Goal: Task Accomplishment & Management: Manage account settings

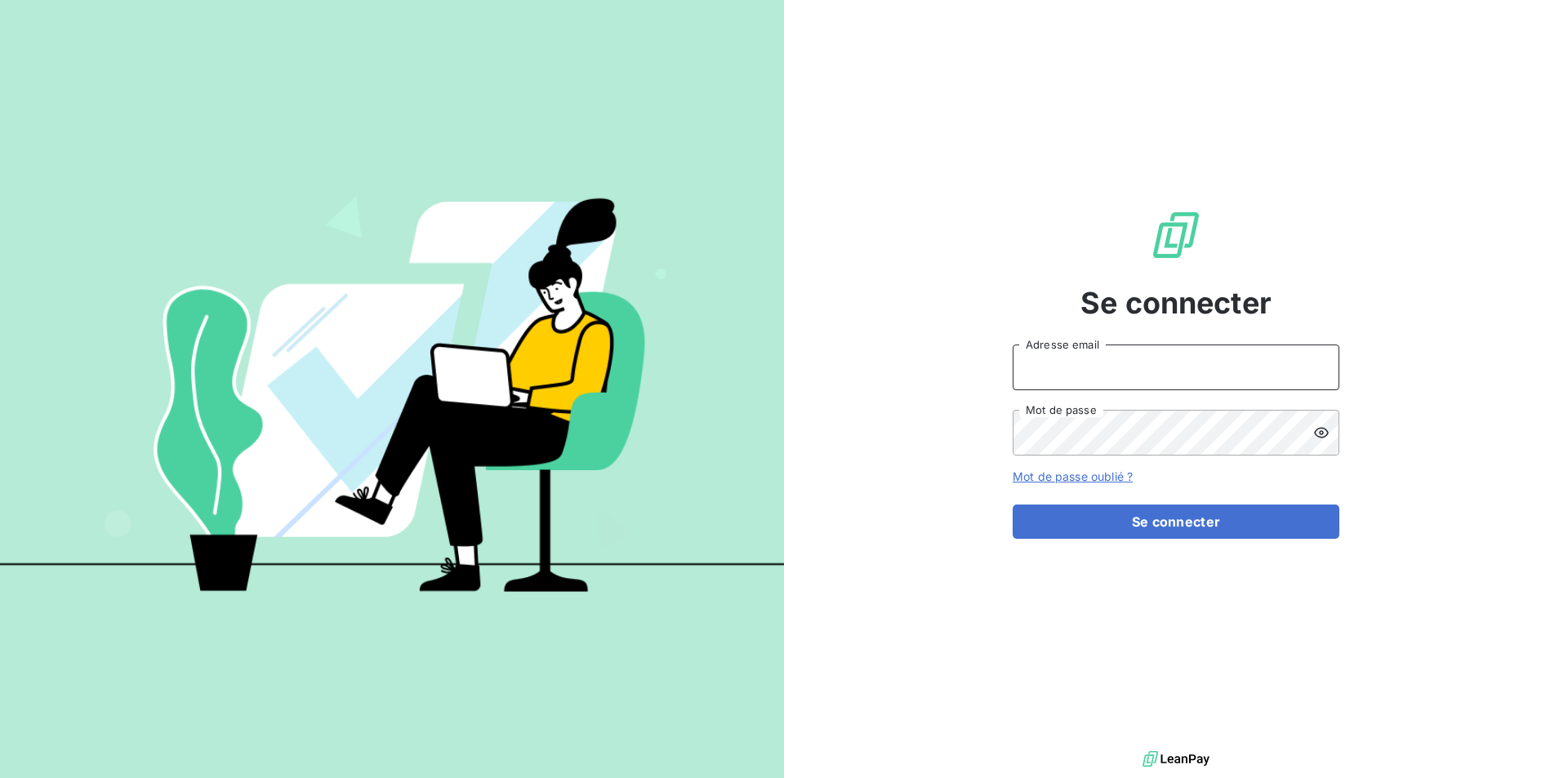
drag, startPoint x: 1103, startPoint y: 359, endPoint x: 1110, endPoint y: 365, distance: 9.2
click at [1103, 359] on input "Adresse email" at bounding box center [1176, 367] width 327 height 46
type input "[EMAIL_ADDRESS][DOMAIN_NAME]"
click at [1013, 505] on button "Se connecter" at bounding box center [1176, 521] width 327 height 34
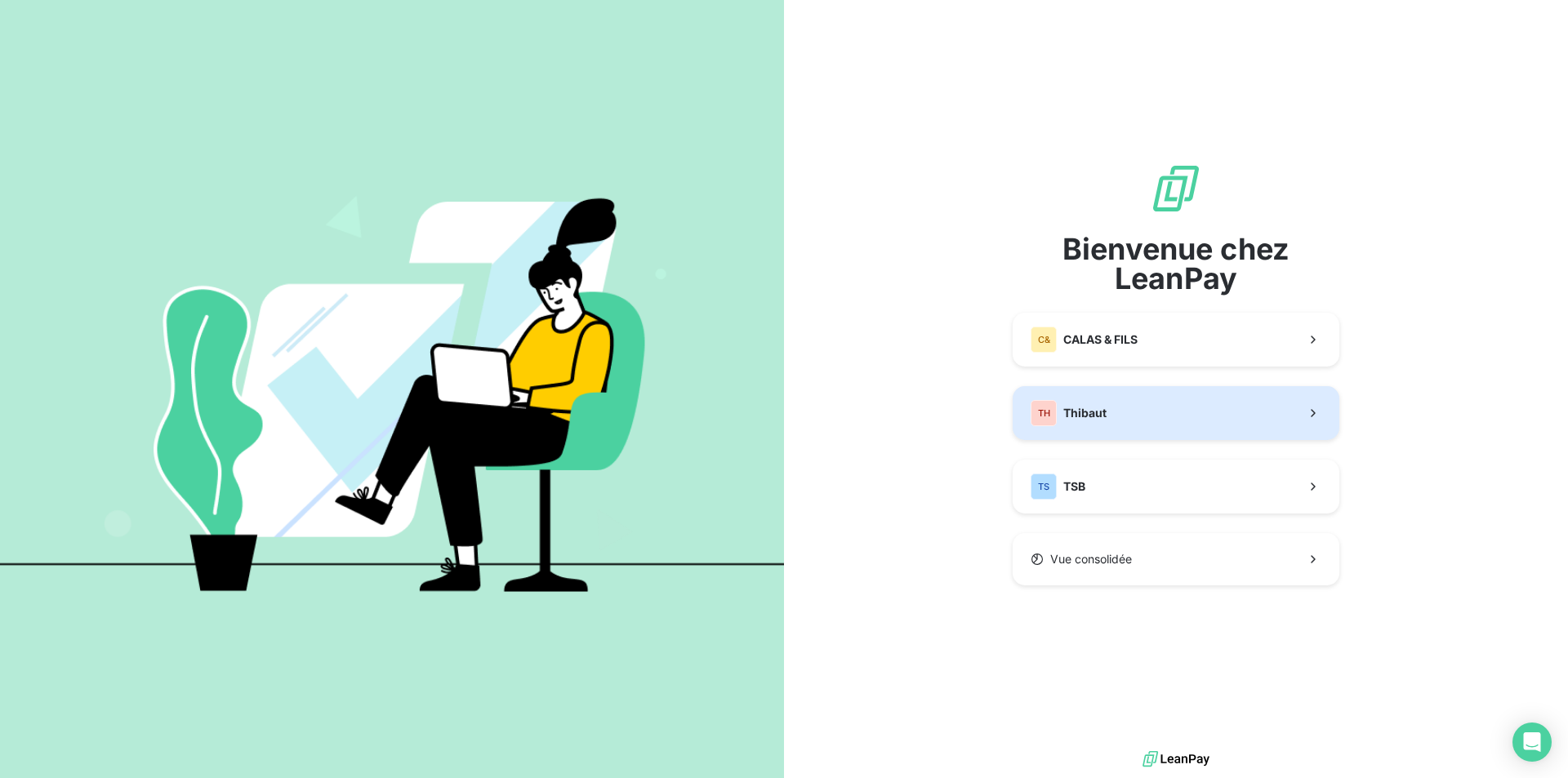
click at [1109, 417] on button "TH Thibaut" at bounding box center [1176, 413] width 327 height 54
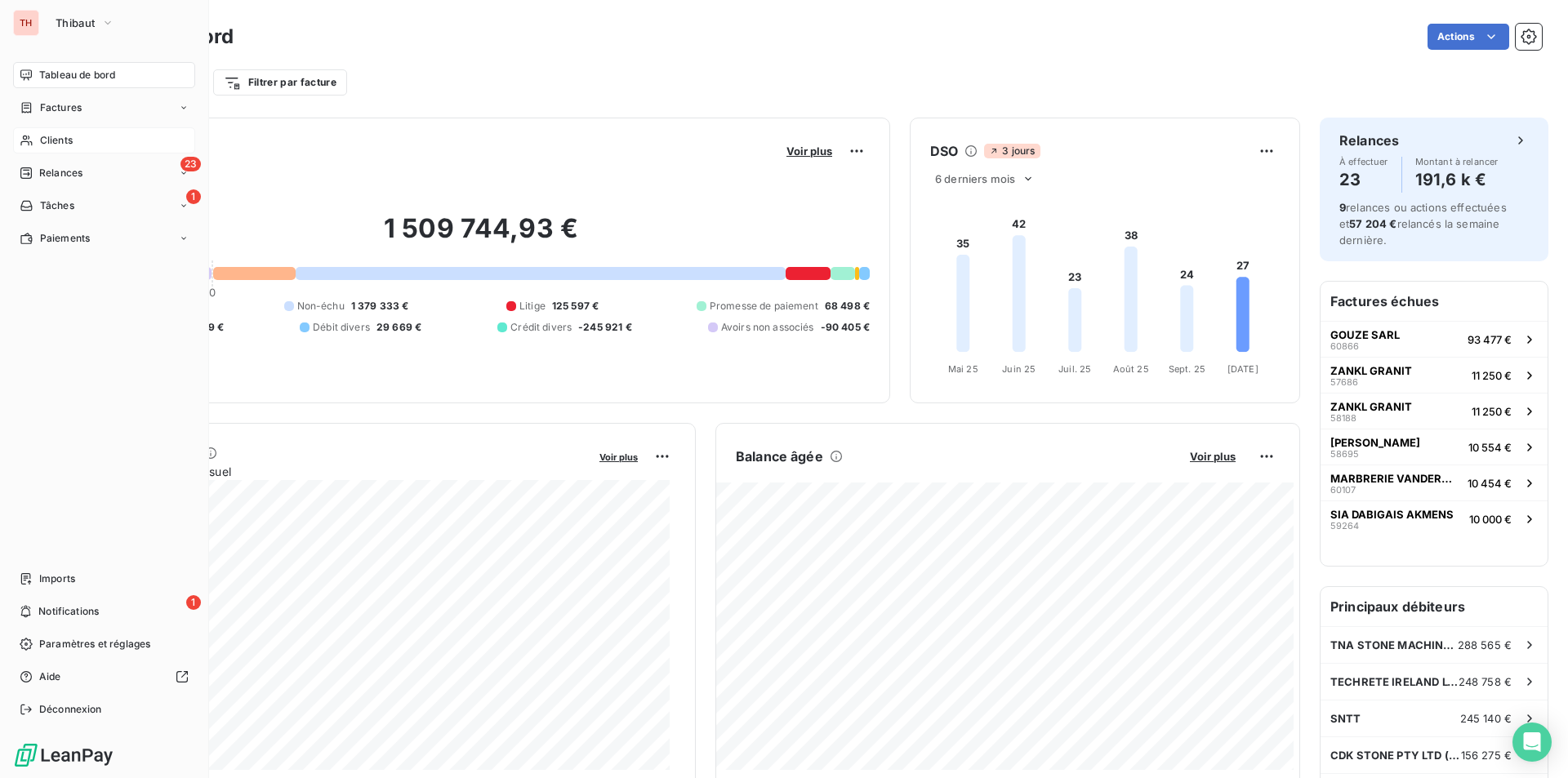
drag, startPoint x: 47, startPoint y: 132, endPoint x: 89, endPoint y: 132, distance: 42.0
click at [47, 132] on div "Clients" at bounding box center [104, 141] width 182 height 26
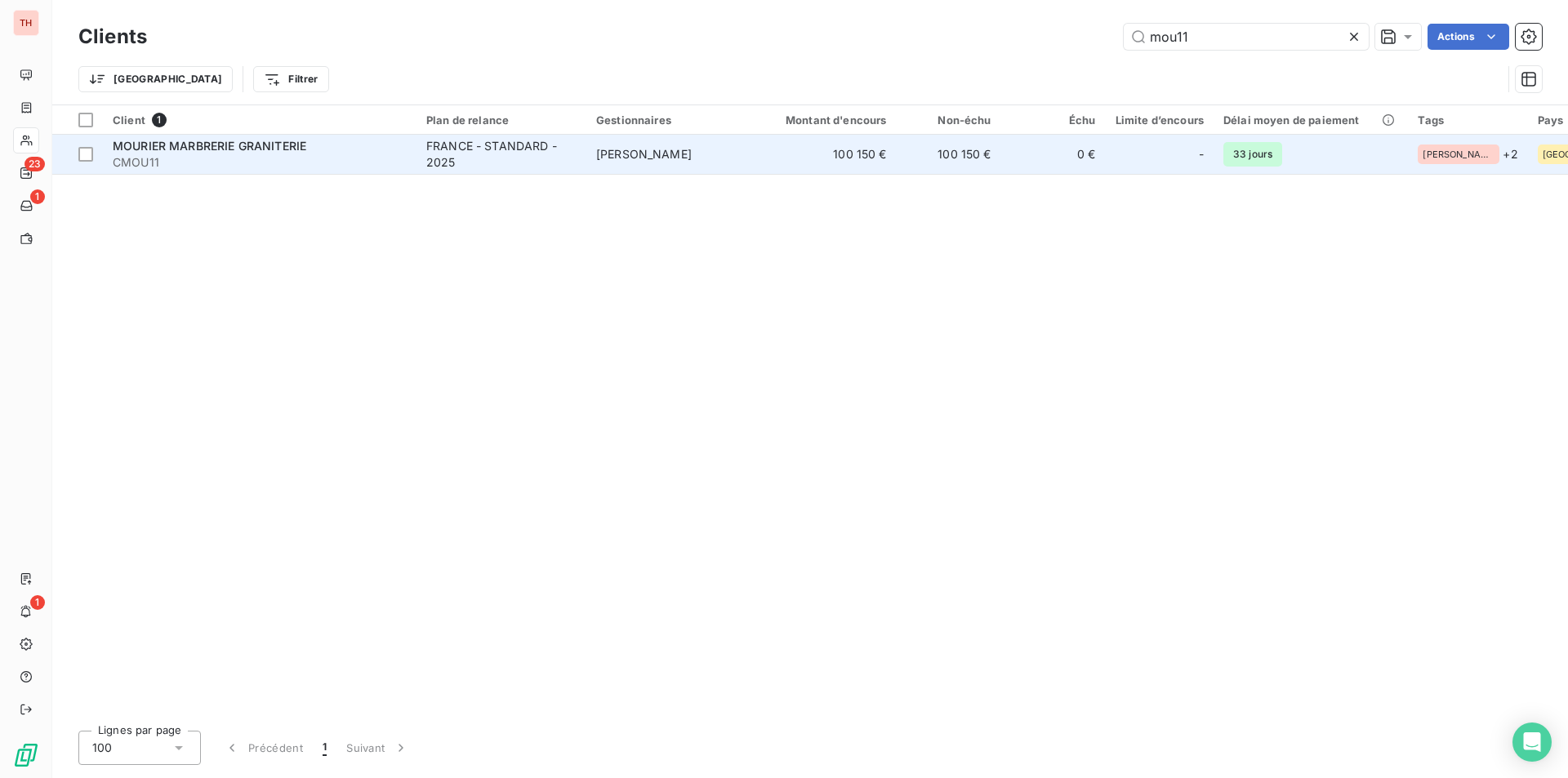
type input "mou11"
click at [253, 148] on span "MOURIER MARBRERIE GRANITERIE" at bounding box center [209, 146] width 194 height 14
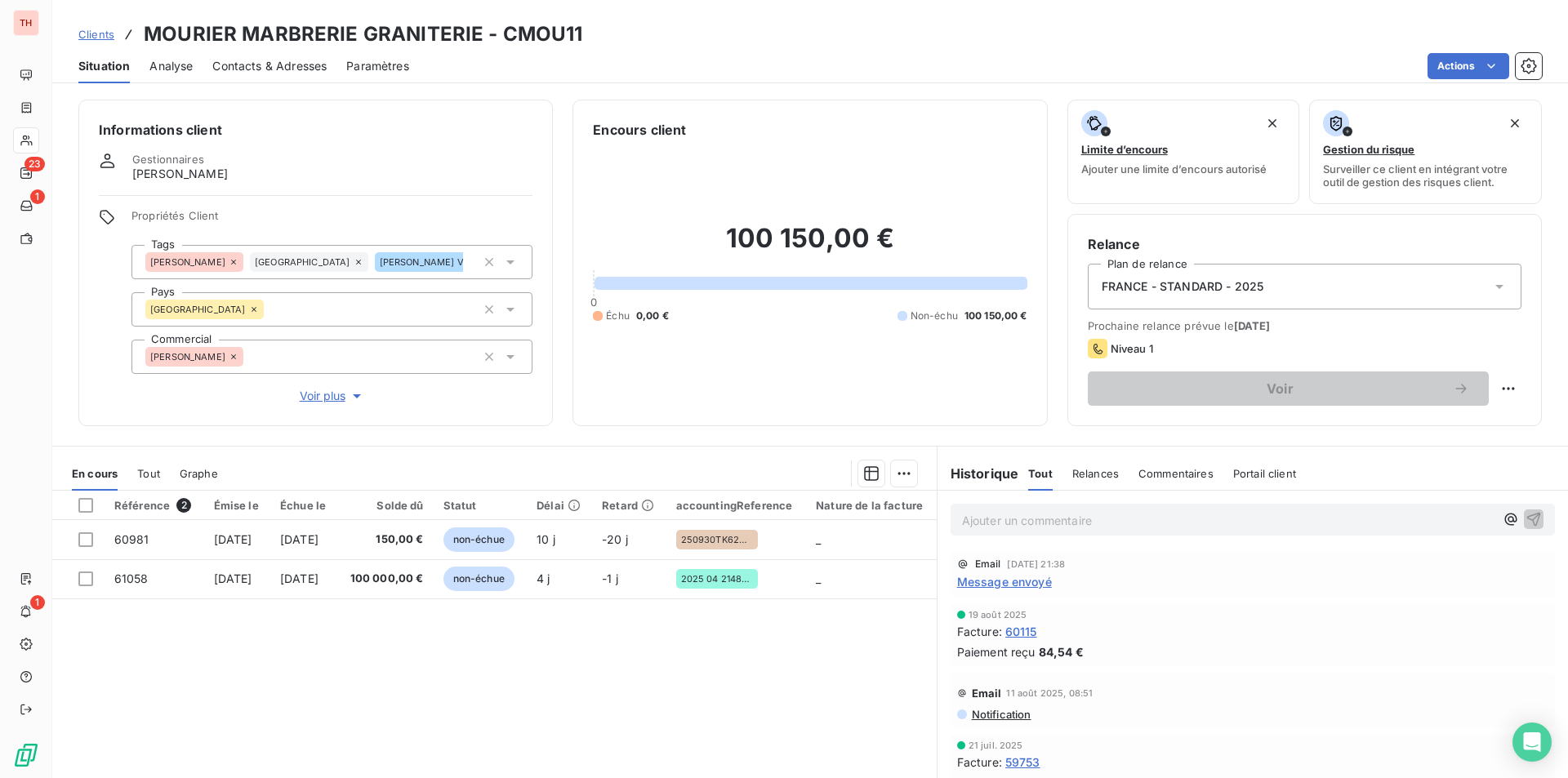
click at [1018, 579] on span "Message envoyé" at bounding box center [1004, 582] width 94 height 17
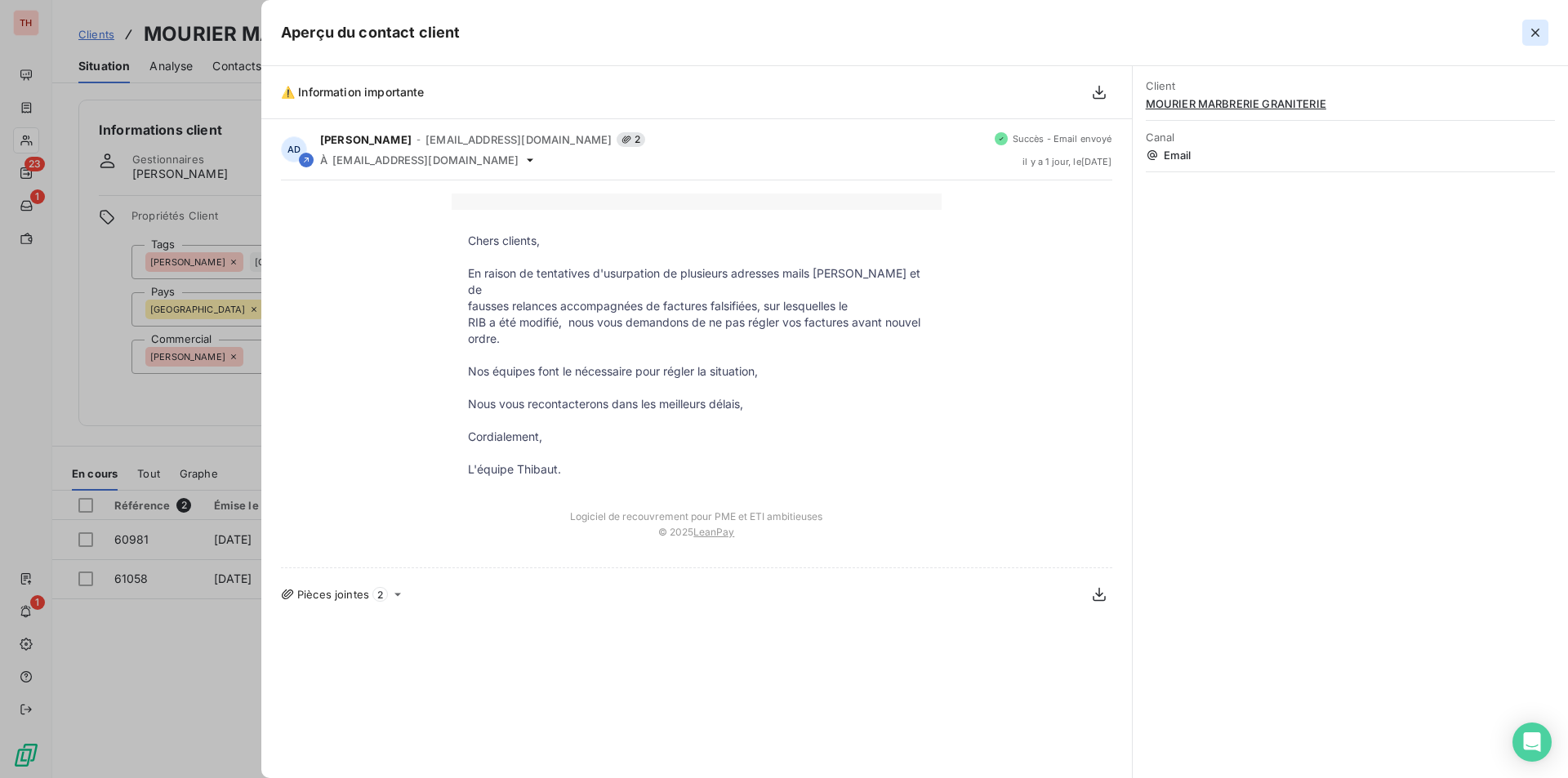
click at [1537, 29] on icon "button" at bounding box center [1536, 33] width 17 height 17
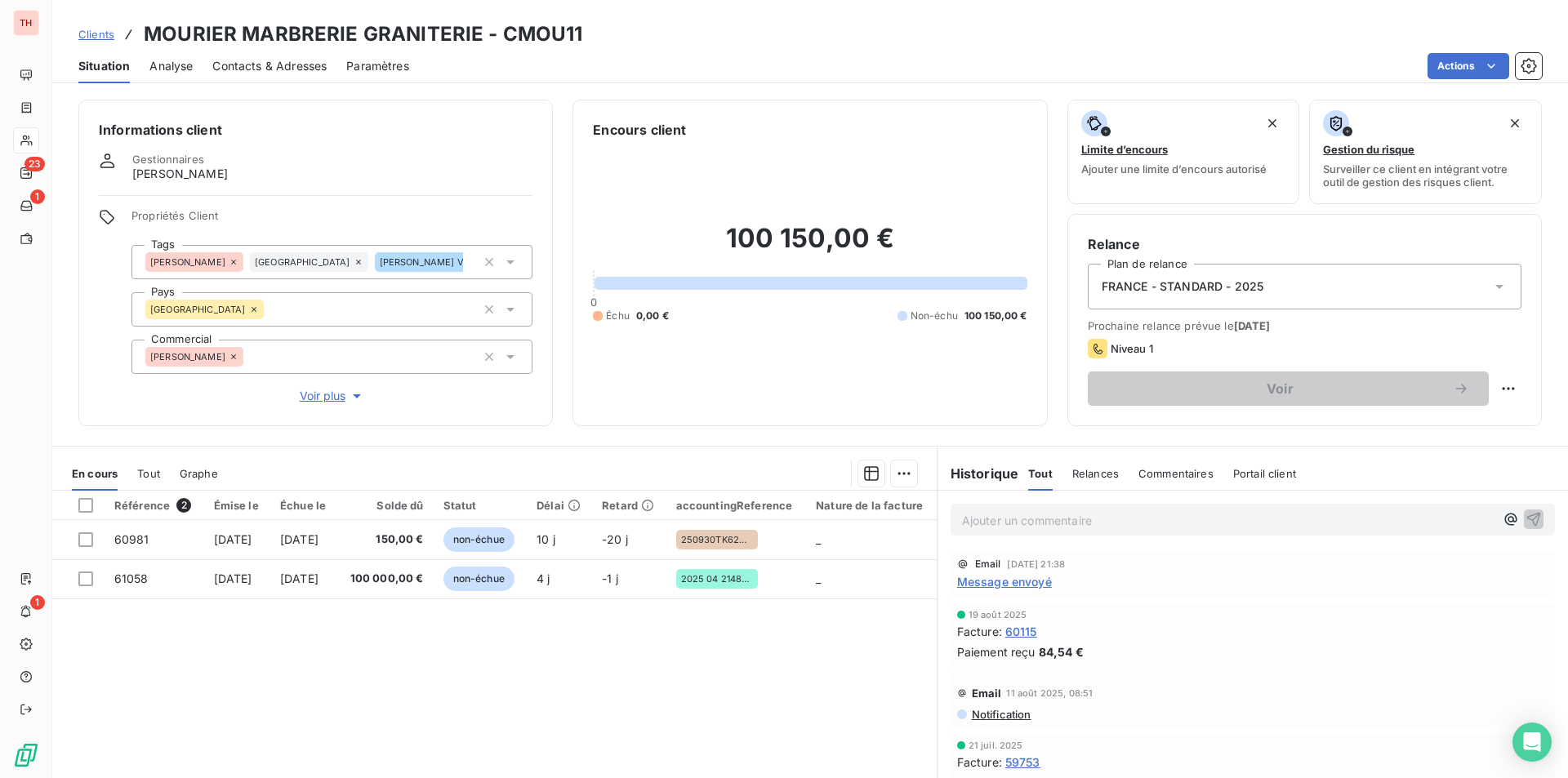
click at [1059, 518] on p "Ajouter un commentaire ﻿" at bounding box center [1228, 521] width 532 height 21
drag, startPoint x: 1507, startPoint y: 511, endPoint x: 1507, endPoint y: 491, distance: 20.0
click at [1526, 511] on icon "button" at bounding box center [1534, 519] width 17 height 17
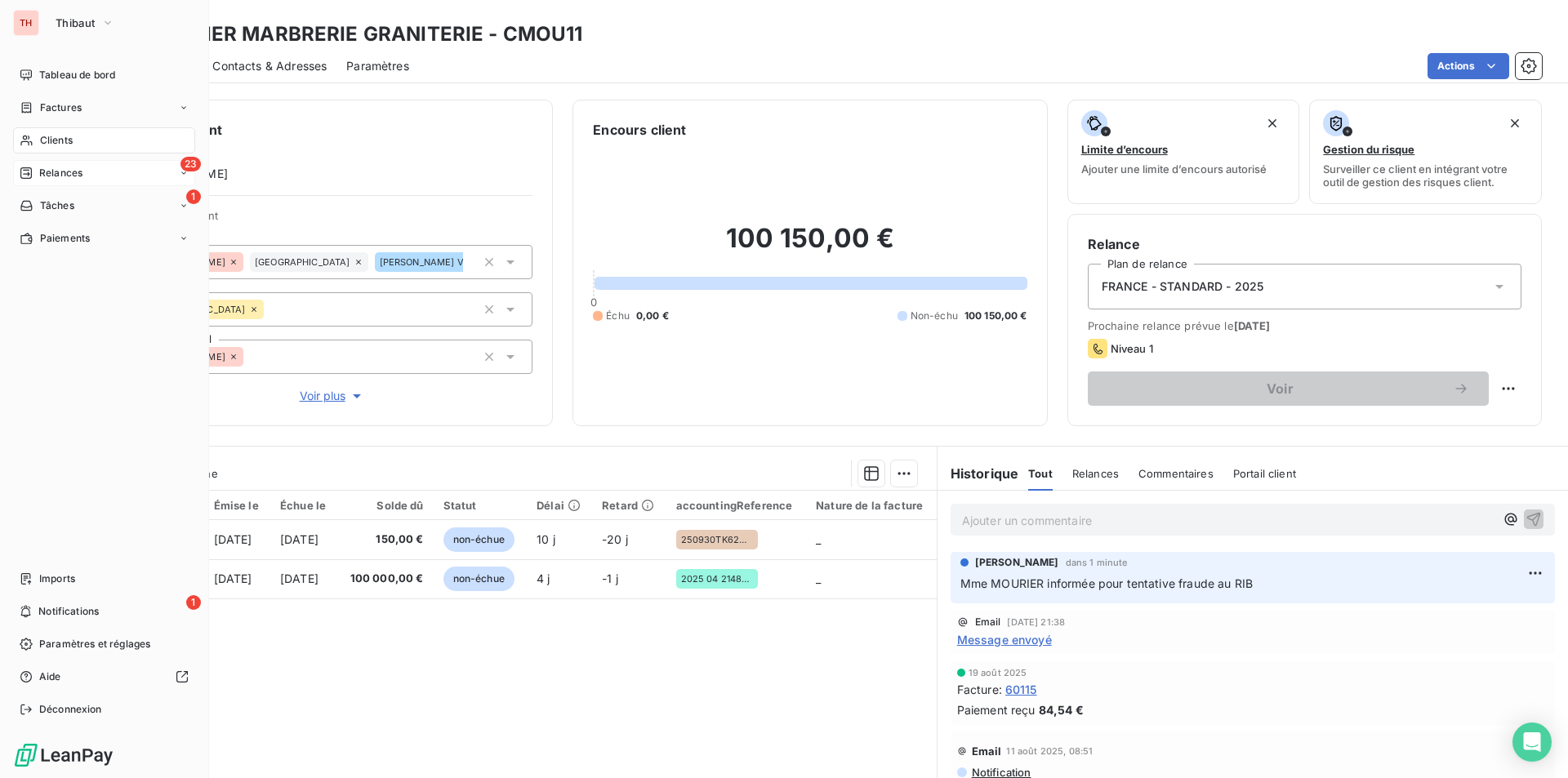
drag, startPoint x: 46, startPoint y: 169, endPoint x: 55, endPoint y: 169, distance: 9.0
click at [46, 169] on span "Relances" at bounding box center [60, 173] width 43 height 15
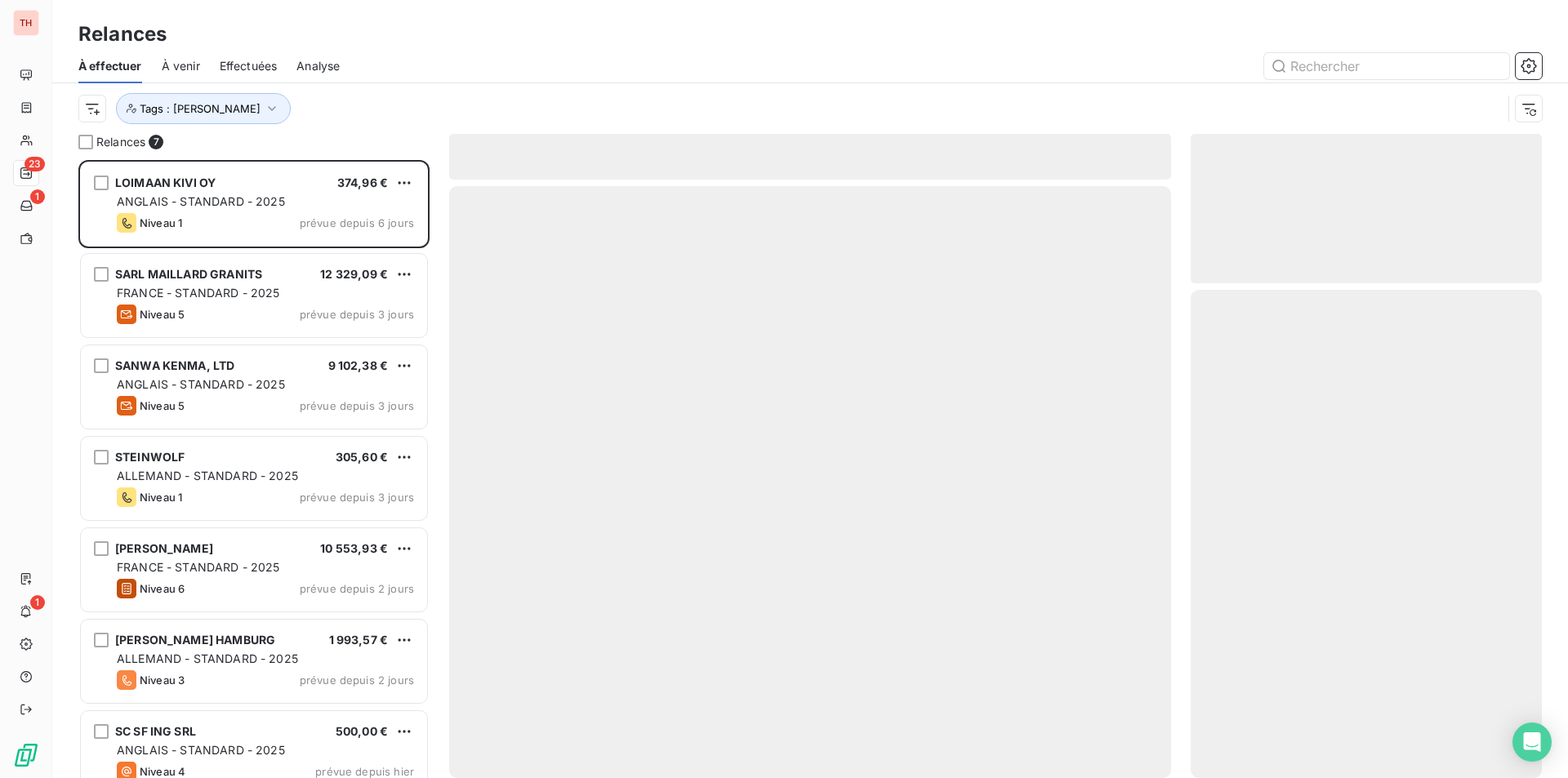
scroll to position [606, 339]
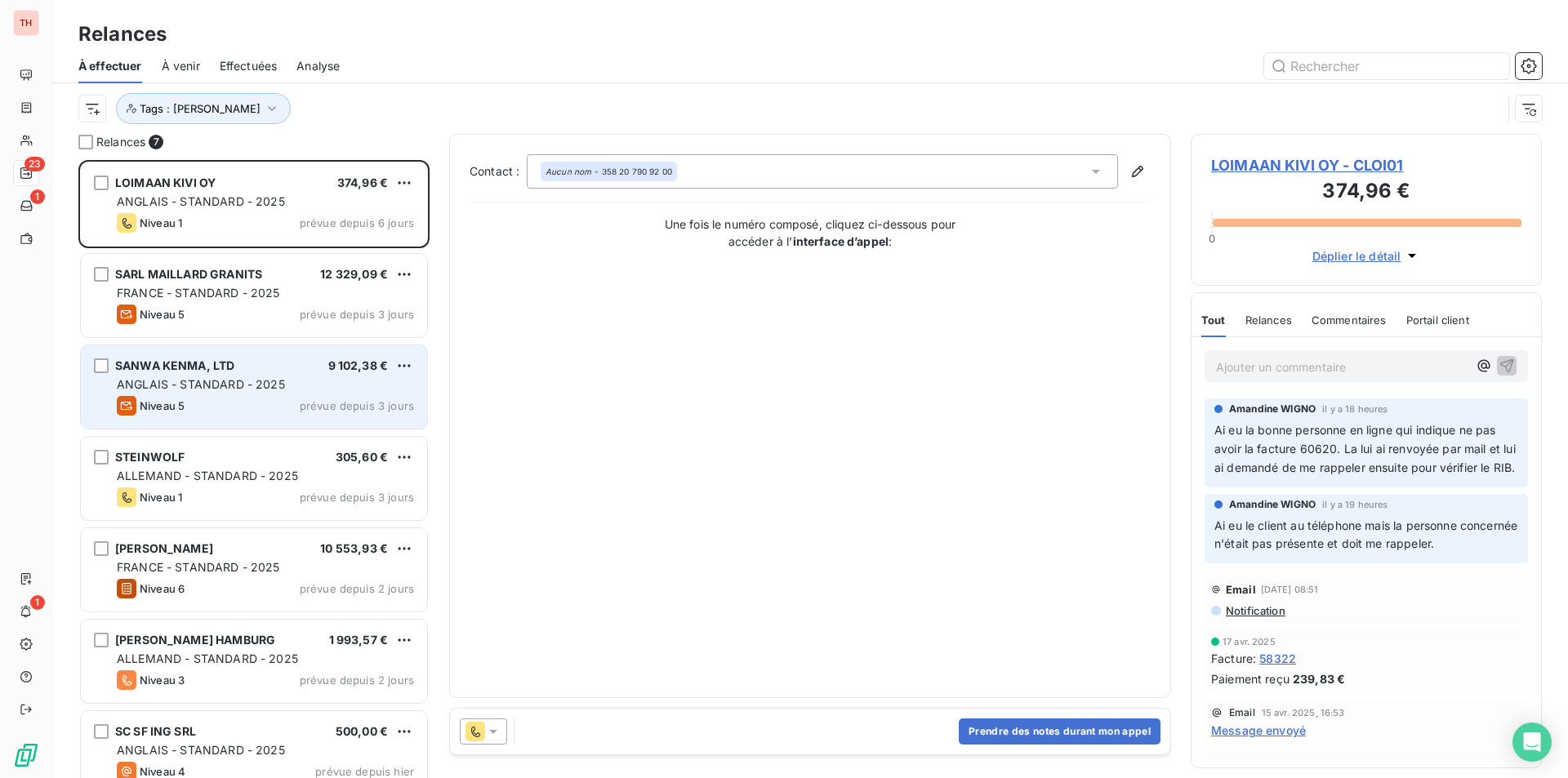
click at [222, 376] on div "SANWA KENMA, LTD 9 102,38 € ANGLAIS - STANDARD - 2025 Niveau 5 prévue depuis 3 …" at bounding box center [254, 387] width 346 height 84
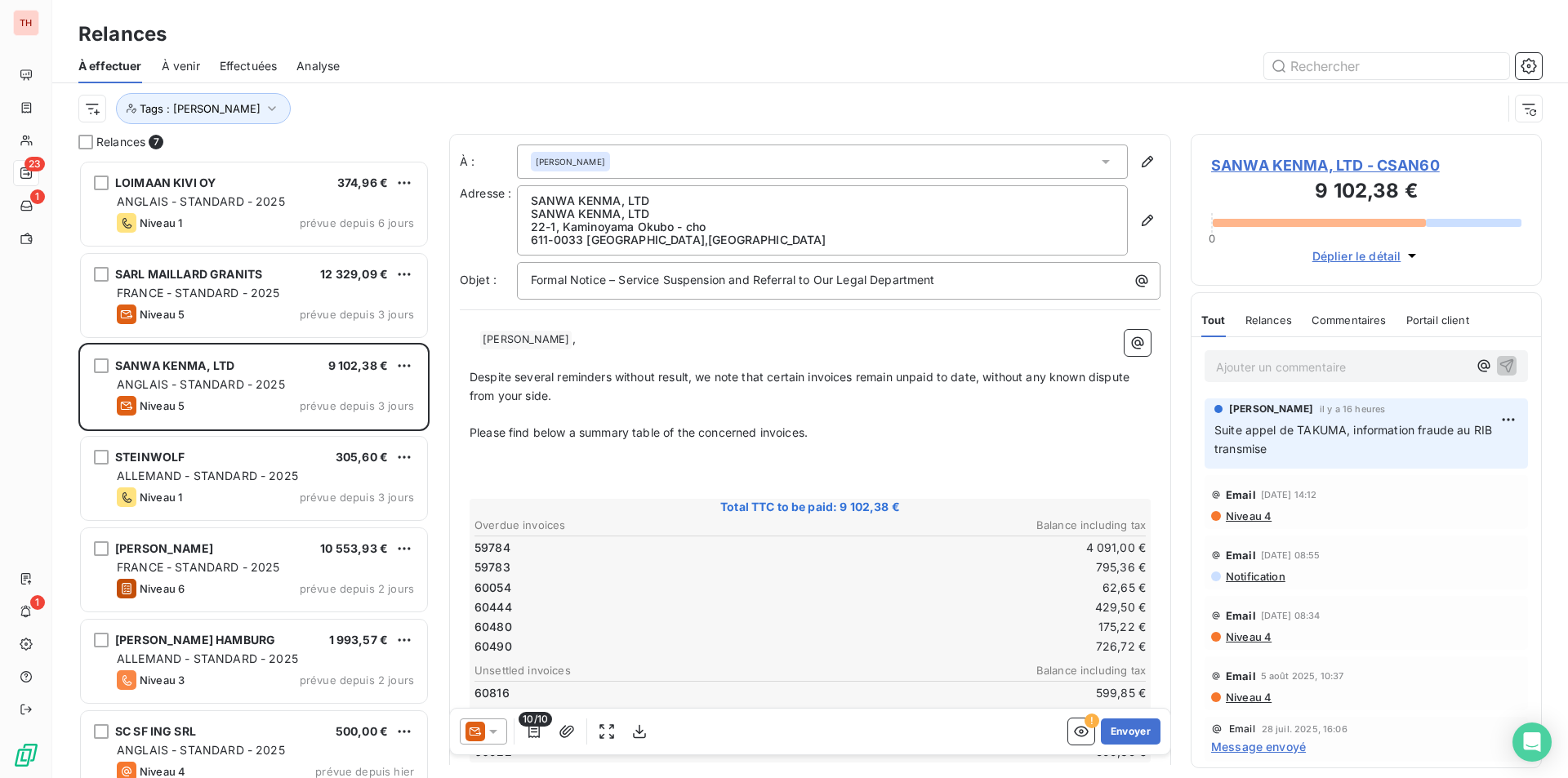
scroll to position [606, 339]
click at [1282, 161] on span "SANWA KENMA, LTD - CSAN60" at bounding box center [1366, 165] width 310 height 22
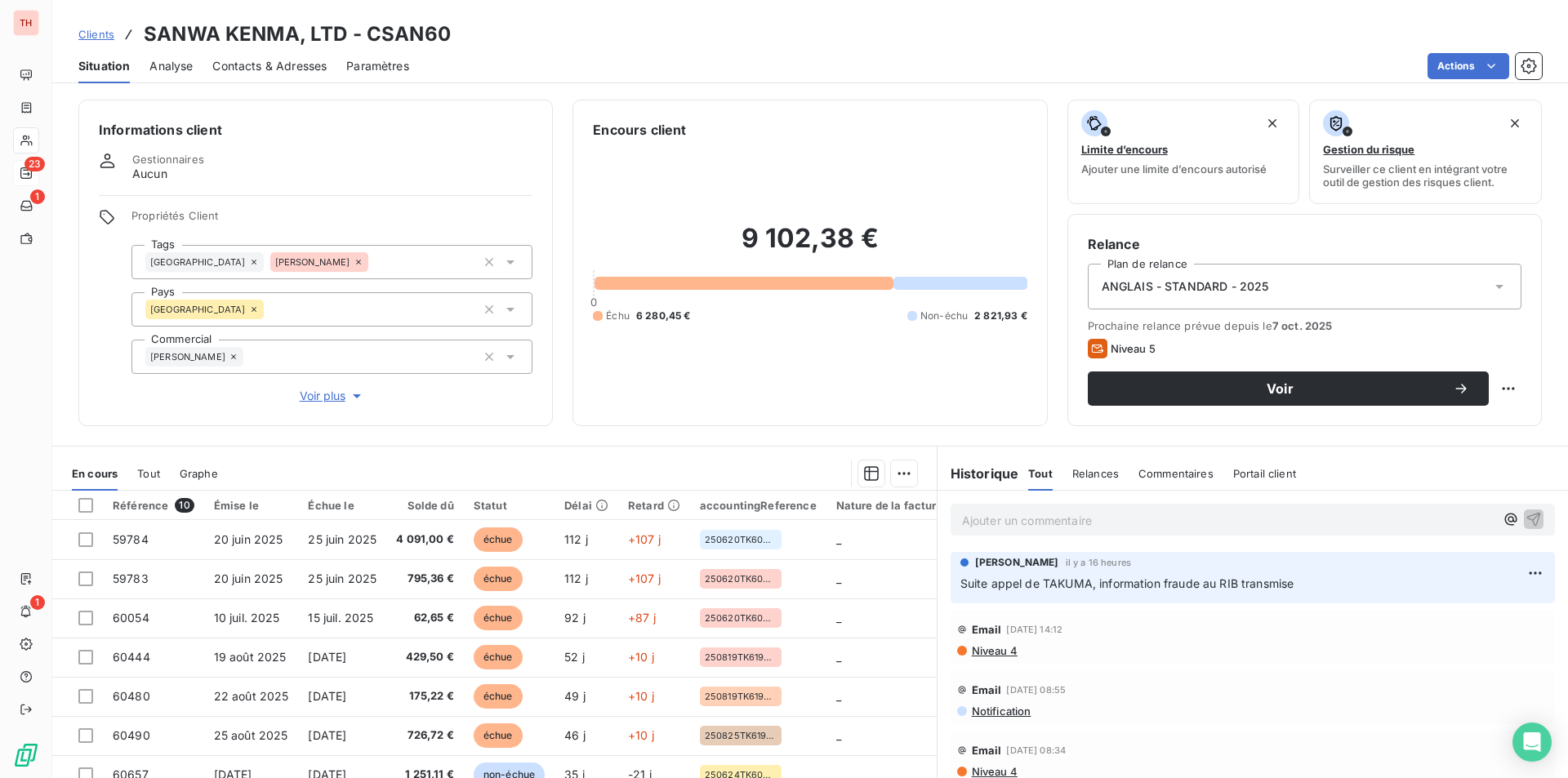
click at [1023, 522] on p "Ajouter un commentaire ﻿" at bounding box center [1228, 521] width 532 height 21
click at [1118, 518] on span "[PERSON_NAME] demande des éclaircessements sur 2 factures qui semblent erronées" at bounding box center [1200, 519] width 475 height 14
click at [1122, 519] on span "[PERSON_NAME] demande des éclaircessements sur 2 factures qui semblent erronées" at bounding box center [1200, 519] width 475 height 14
click at [1524, 510] on button "button" at bounding box center [1534, 519] width 20 height 20
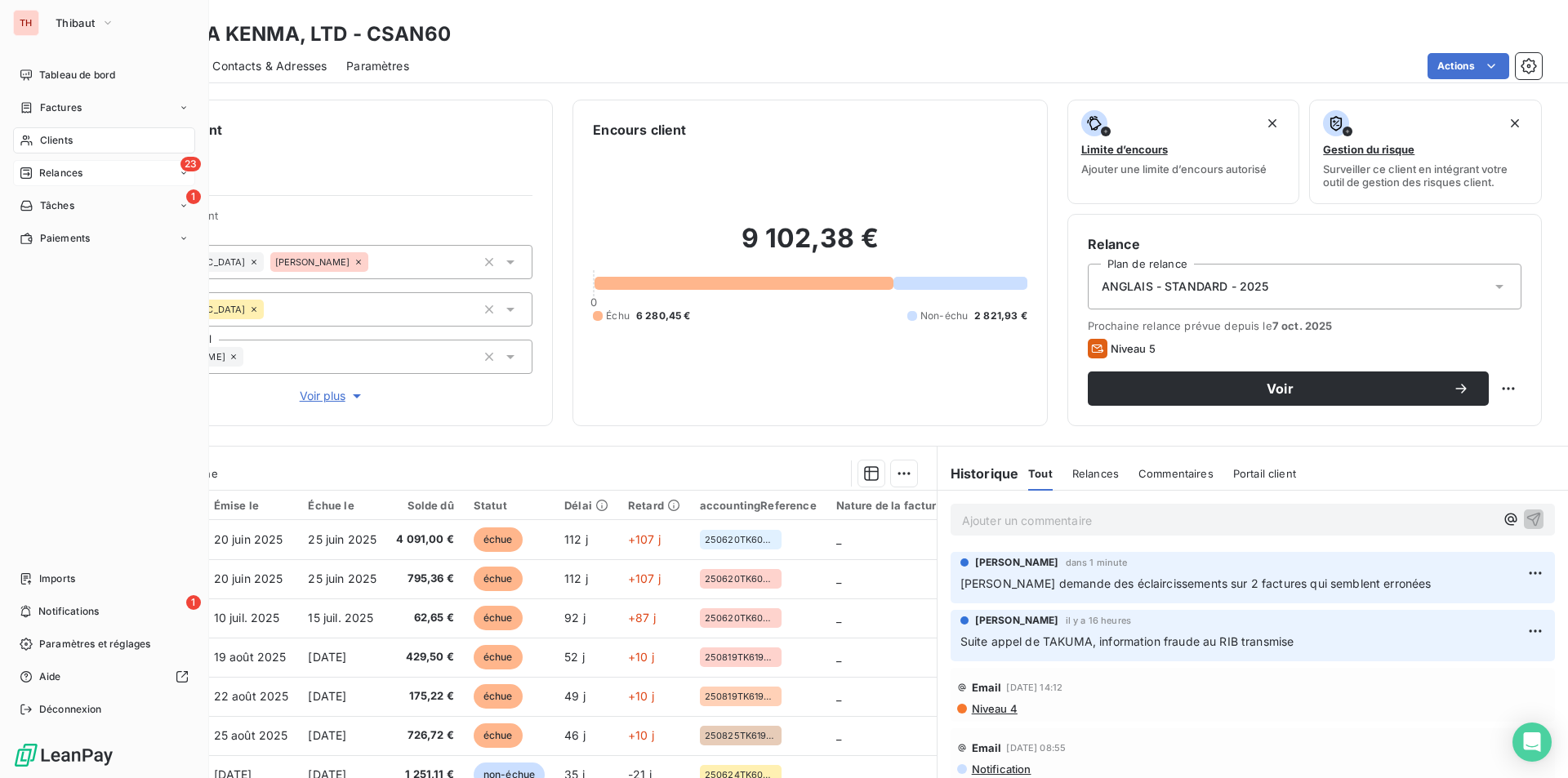
click at [56, 167] on span "Relances" at bounding box center [60, 173] width 43 height 15
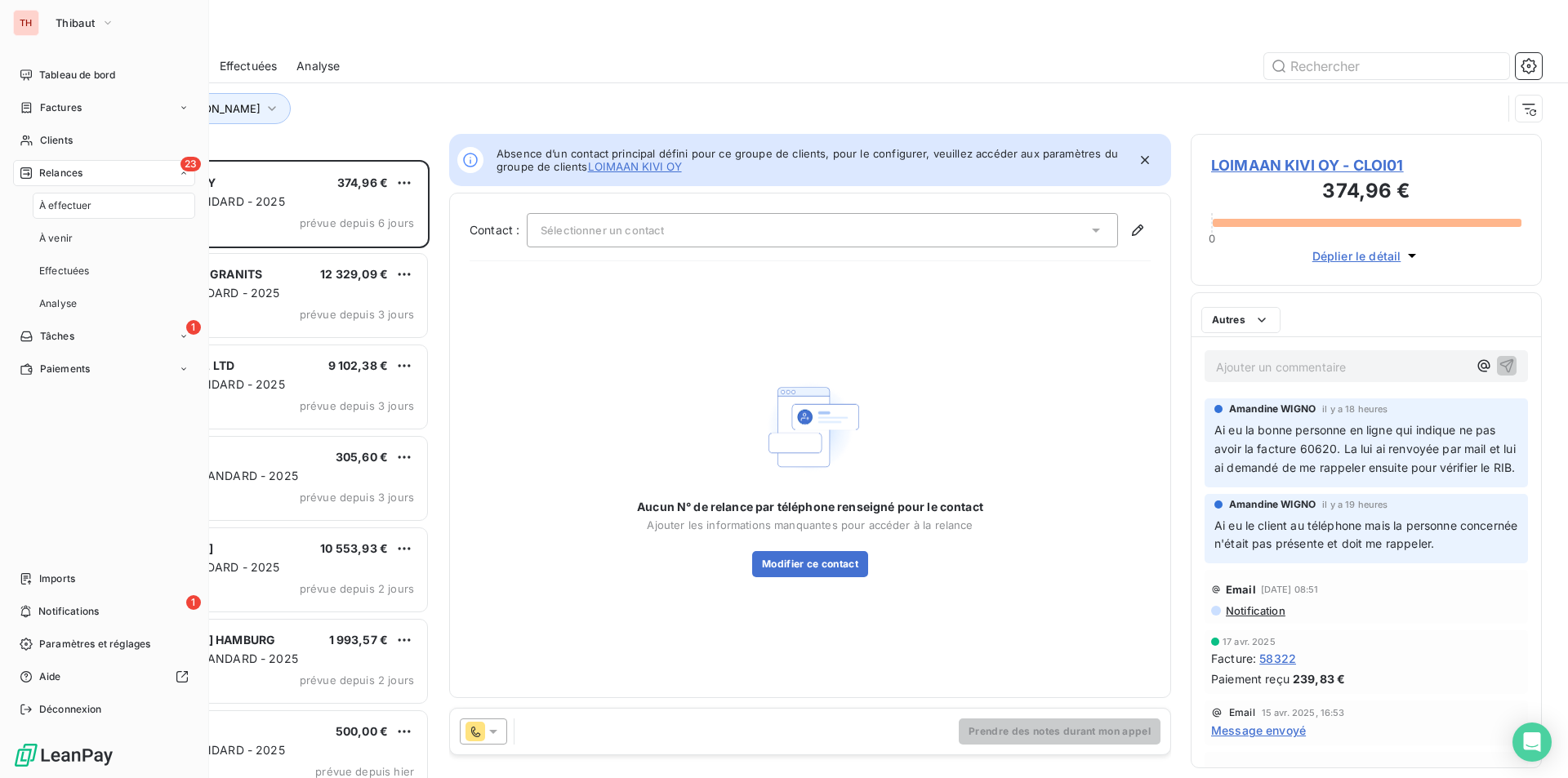
scroll to position [606, 339]
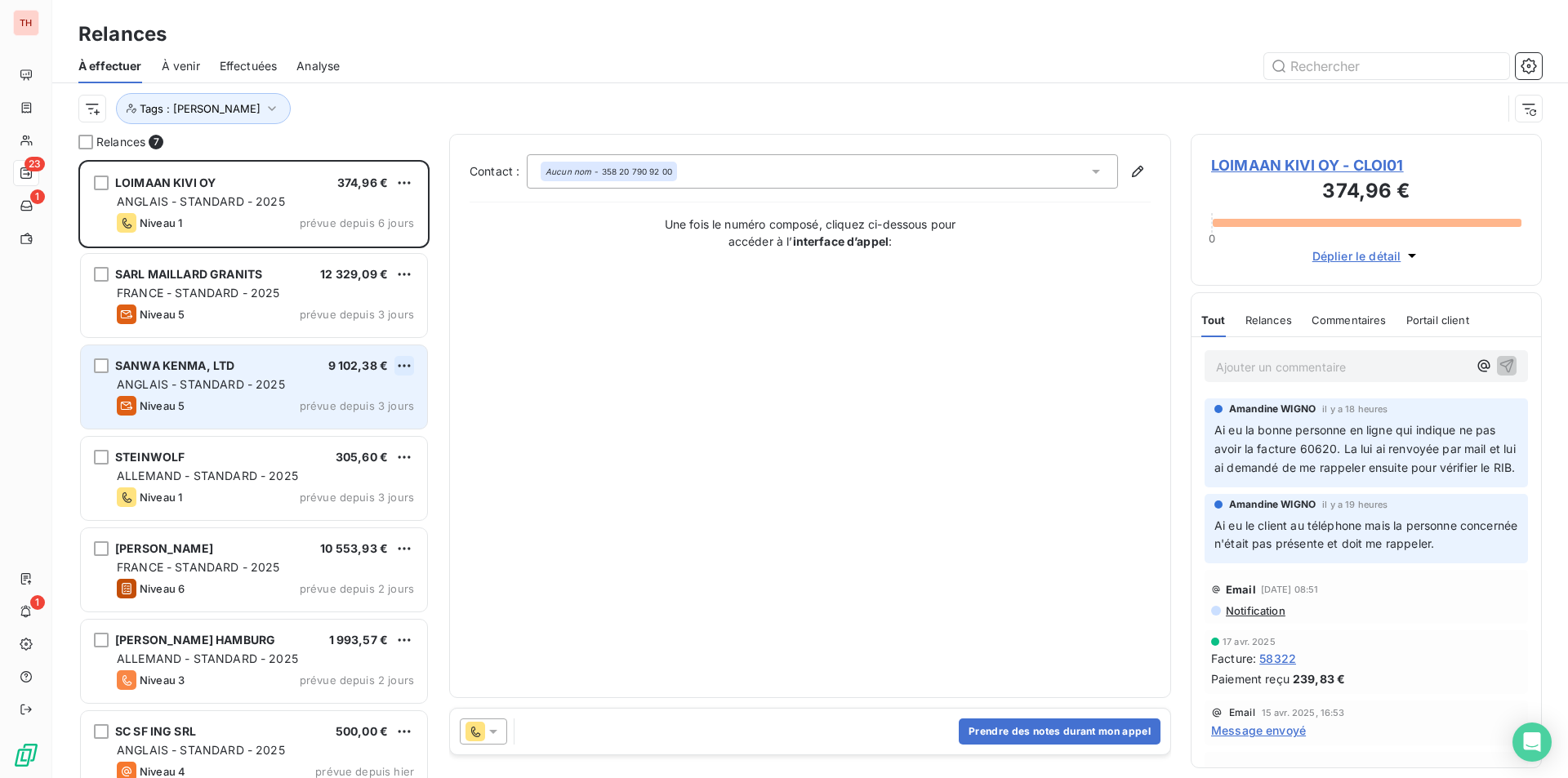
click at [404, 360] on html "TH 23 1 1 Relances À effectuer À venir Effectuées Analyse Tags : [PERSON_NAME] …" at bounding box center [784, 389] width 1568 height 778
click at [358, 396] on div "Replanifier cette action" at bounding box center [334, 399] width 147 height 26
select select "9"
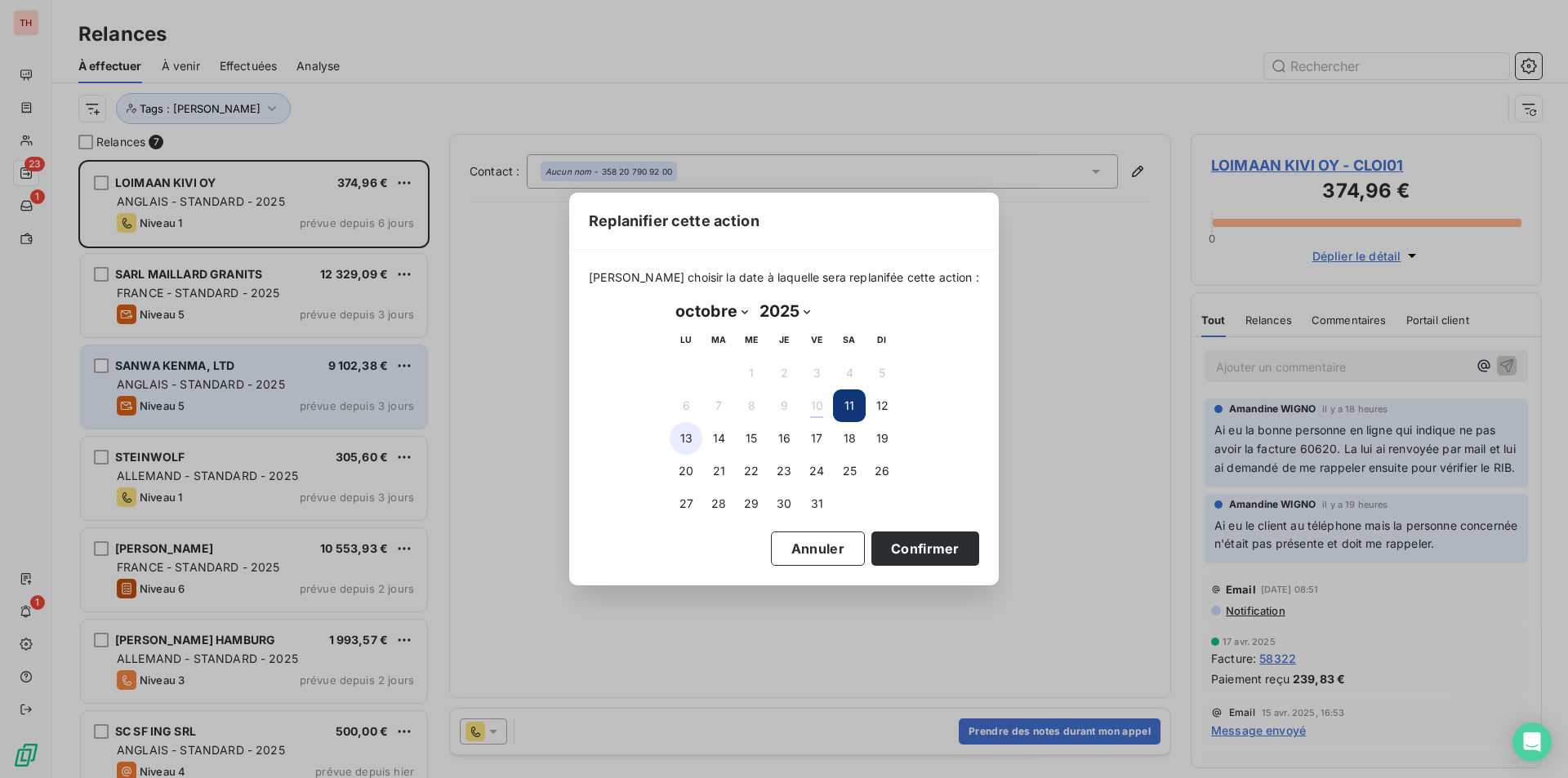
click at [682, 433] on button "13" at bounding box center [685, 438] width 32 height 32
click at [921, 543] on button "Confirmer" at bounding box center [926, 548] width 108 height 34
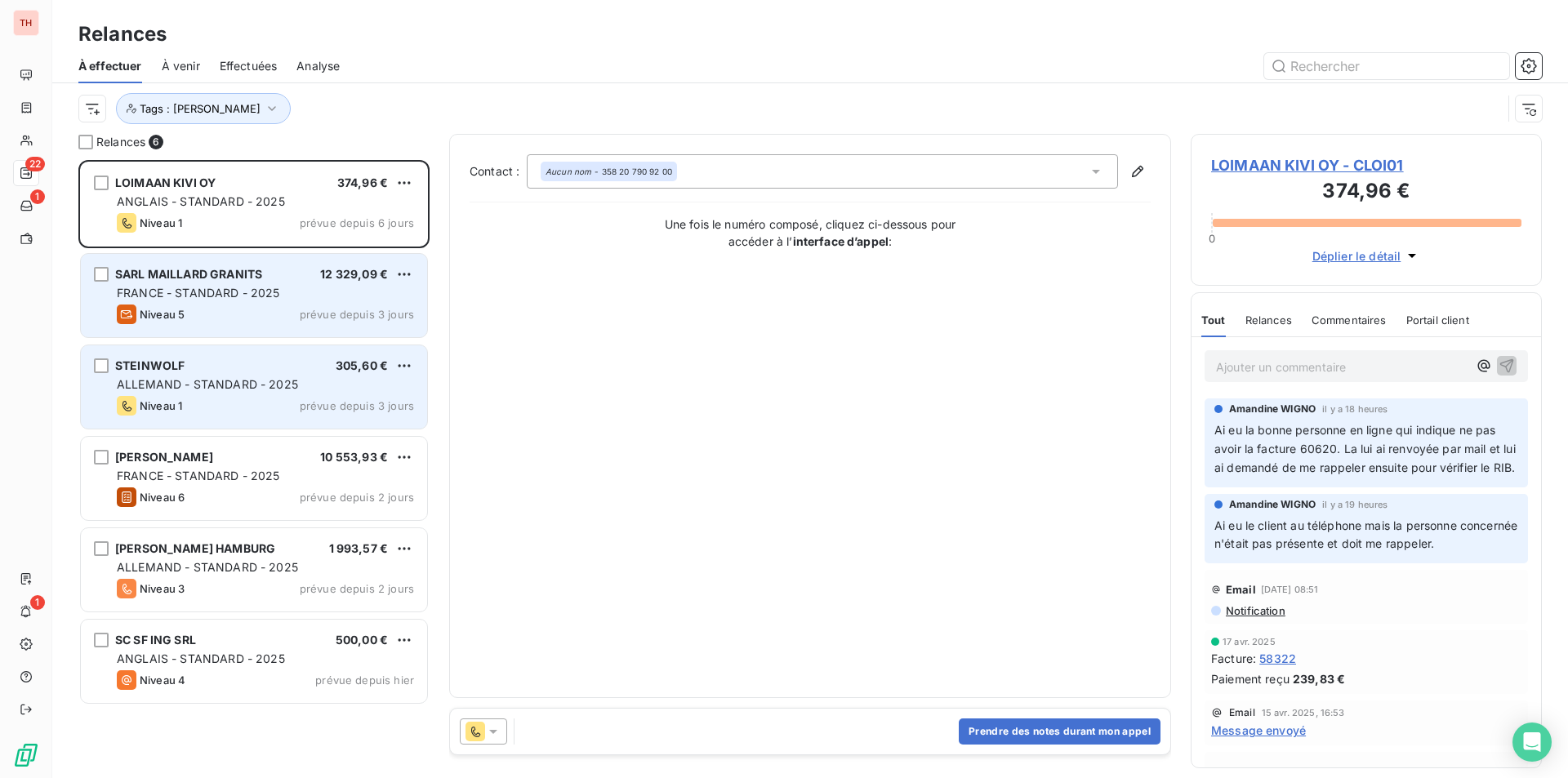
click at [221, 297] on span "FRANCE - STANDARD - 2025" at bounding box center [198, 292] width 163 height 14
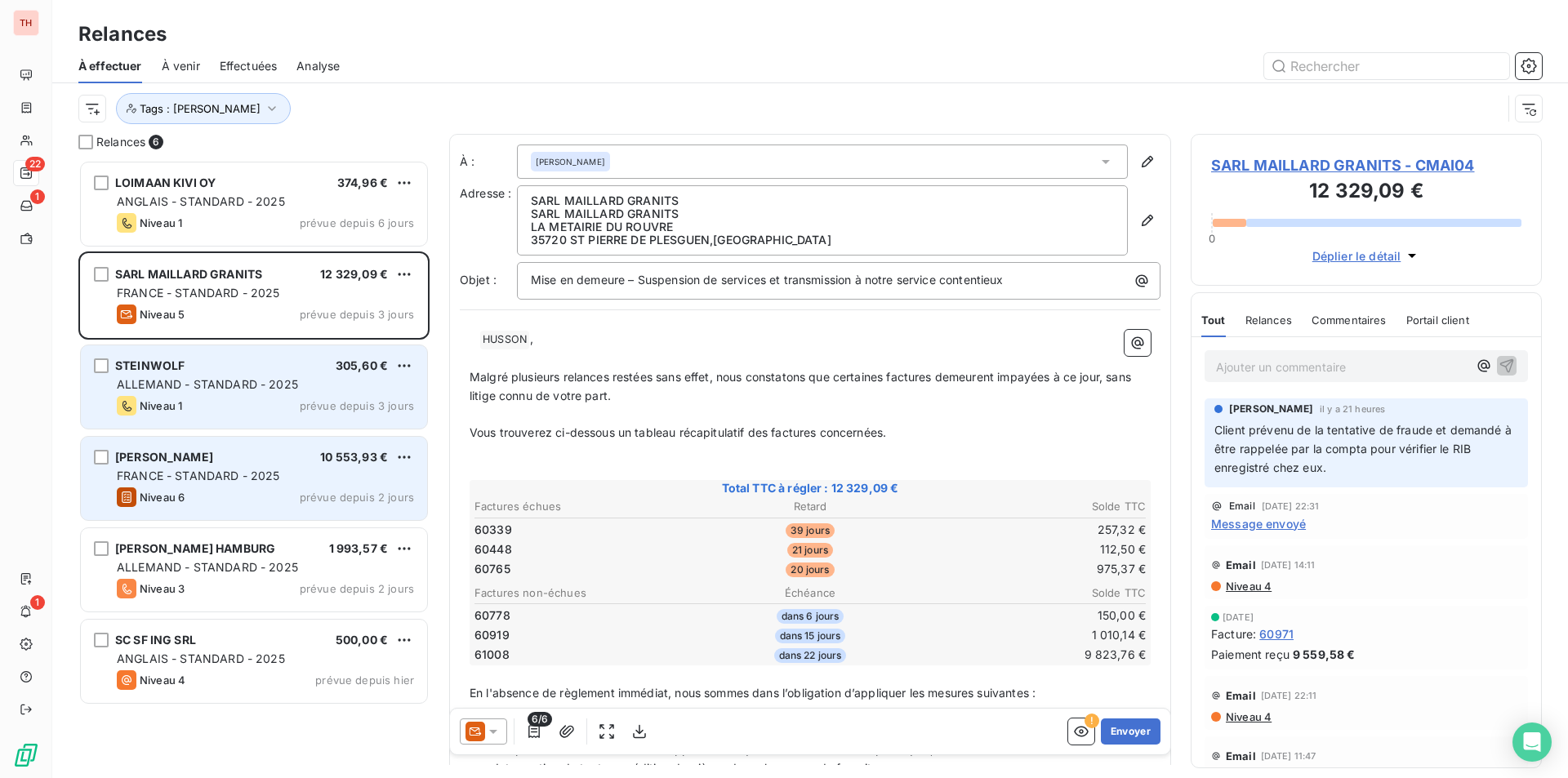
click at [221, 477] on span "FRANCE - STANDARD - 2025" at bounding box center [198, 475] width 163 height 14
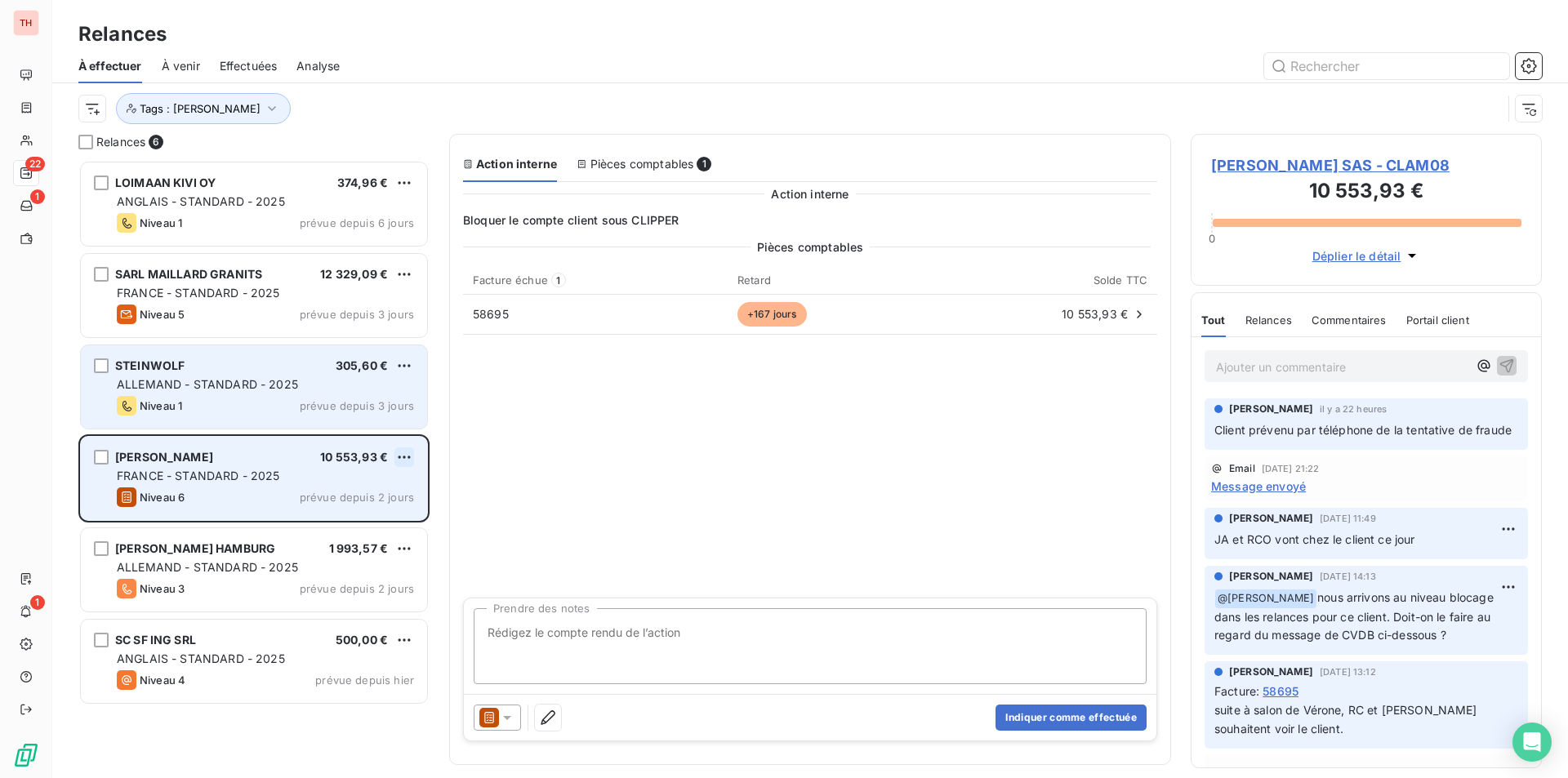
click at [404, 452] on html "TH 22 1 1 Relances À effectuer À venir Effectuées Analyse Tags : [PERSON_NAME] …" at bounding box center [784, 389] width 1568 height 778
click at [367, 487] on div "Replanifier cette action" at bounding box center [334, 490] width 147 height 26
select select "9"
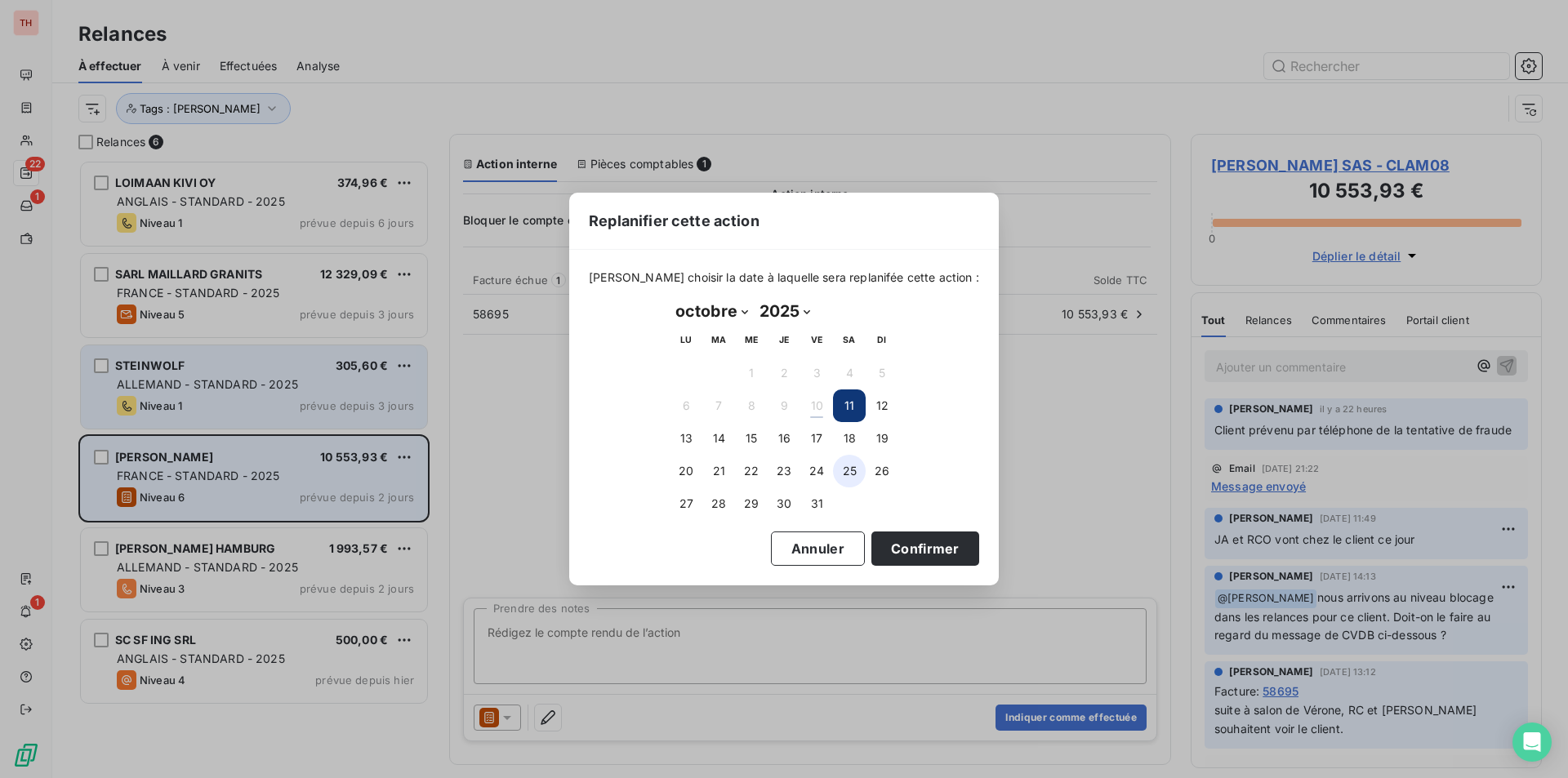
drag, startPoint x: 684, startPoint y: 432, endPoint x: 848, endPoint y: 475, distance: 169.5
click at [684, 432] on button "13" at bounding box center [685, 438] width 32 height 32
click at [906, 546] on button "Confirmer" at bounding box center [926, 548] width 108 height 34
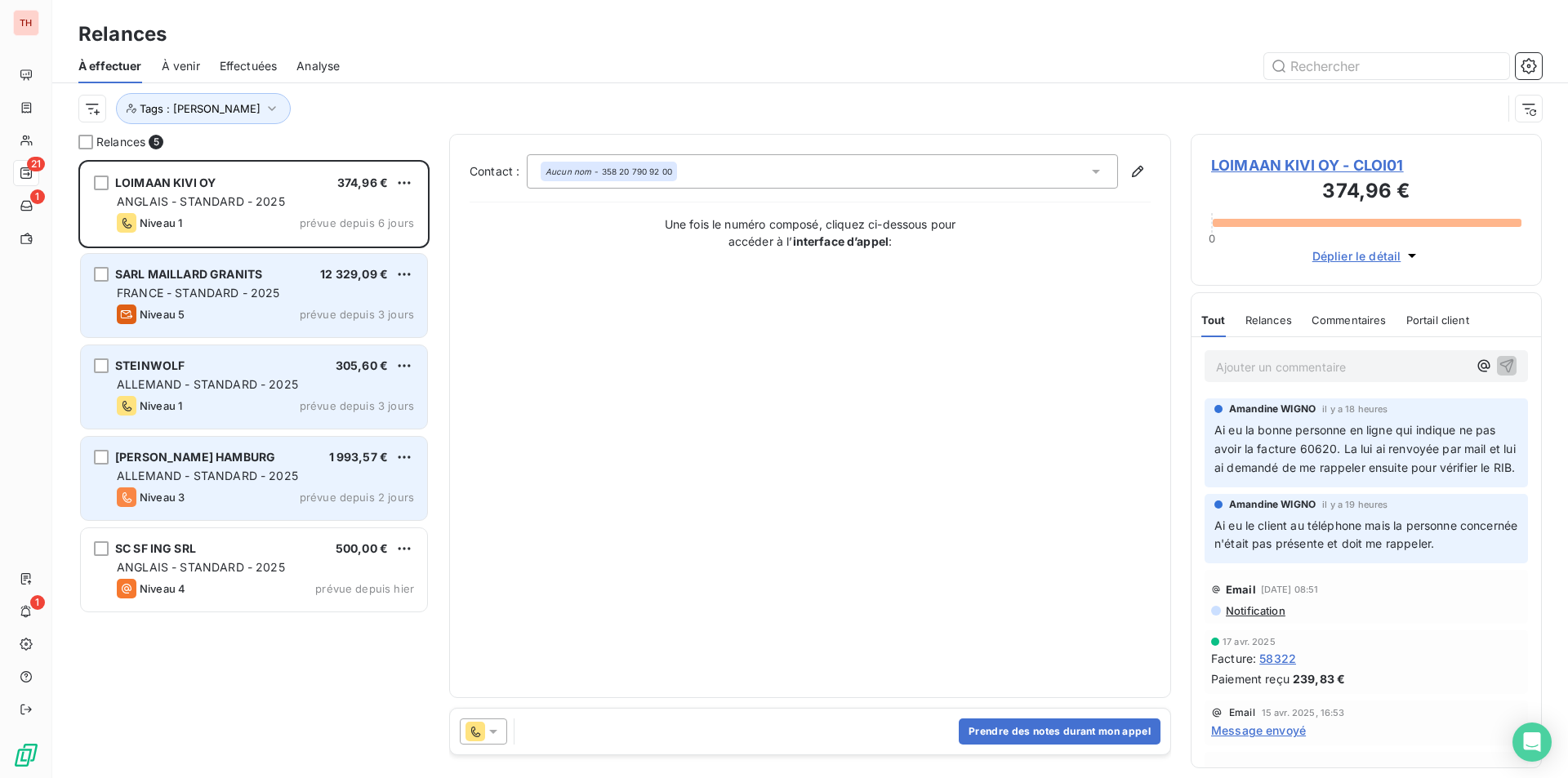
click at [224, 280] on span "SARL MAILLARD GRANITS" at bounding box center [189, 274] width 147 height 14
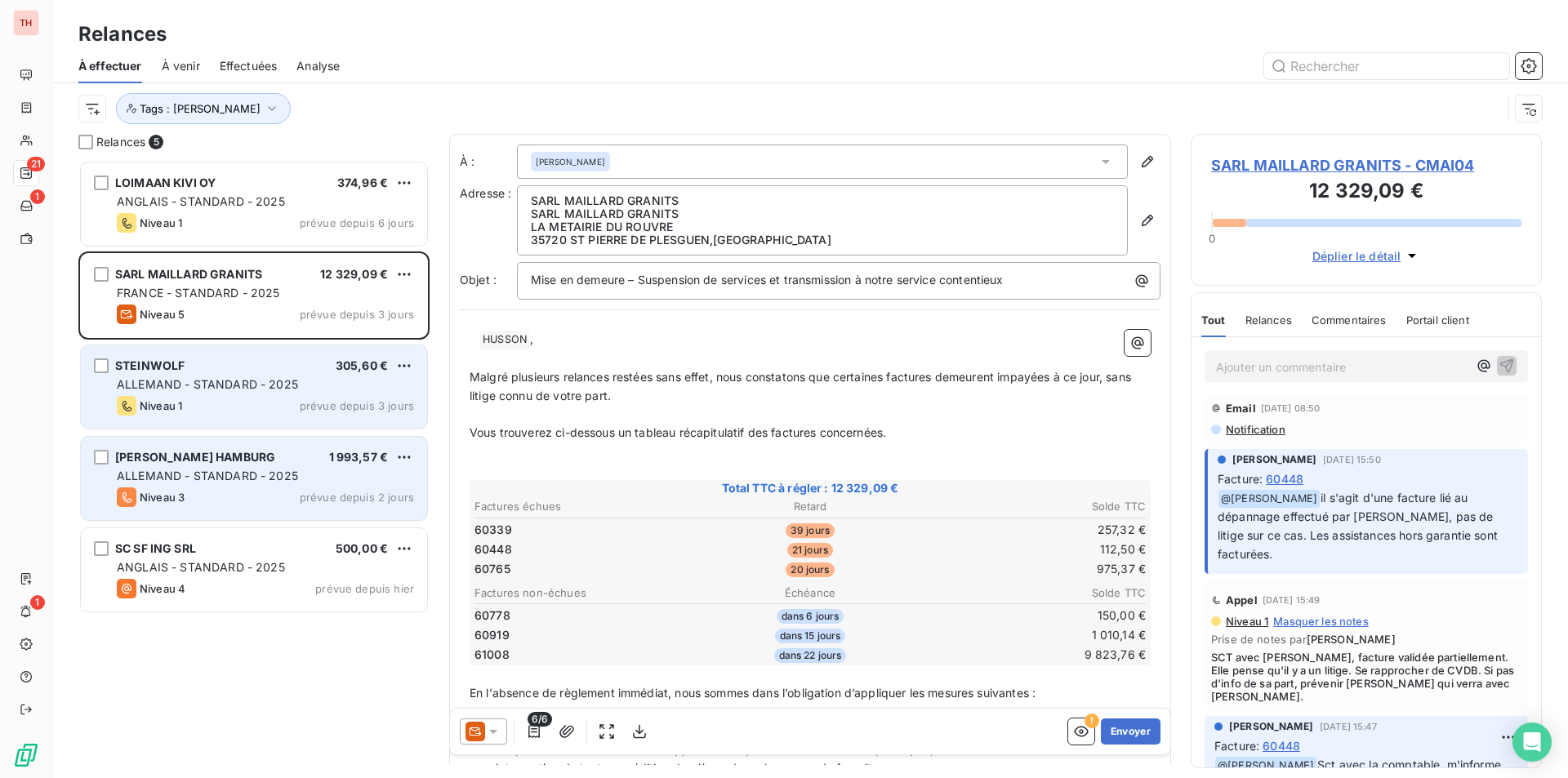
scroll to position [327, 0]
